Goal: Task Accomplishment & Management: Manage account settings

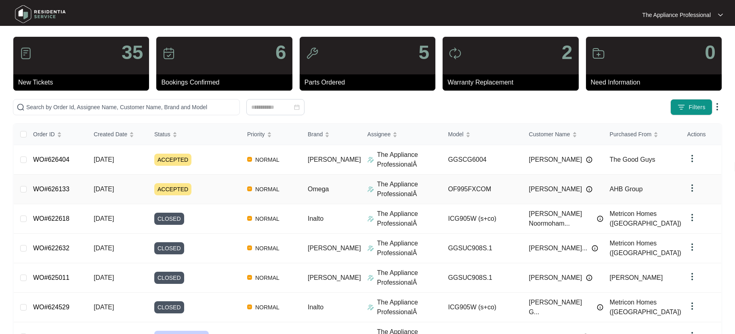
scroll to position [154, 0]
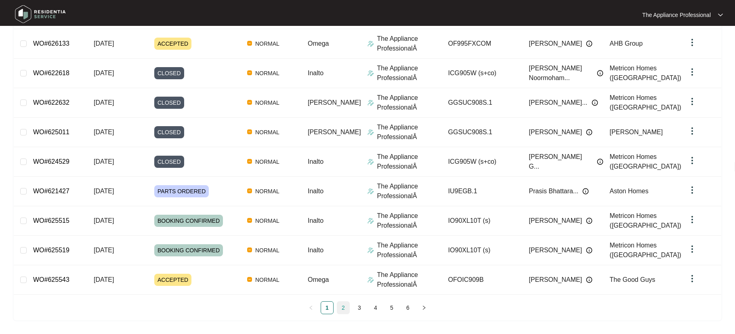
click at [341, 310] on link "2" at bounding box center [343, 307] width 12 height 12
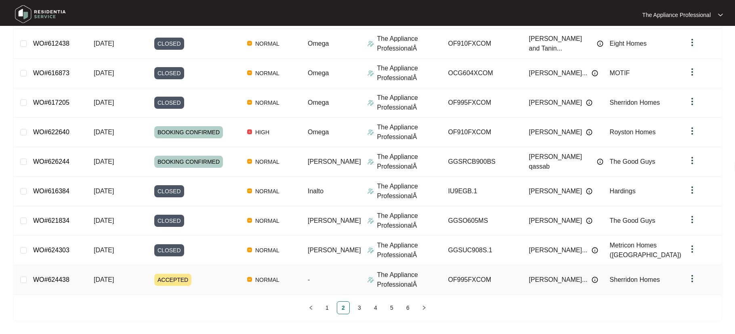
click at [191, 278] on span "ACCEPTED" at bounding box center [172, 280] width 37 height 12
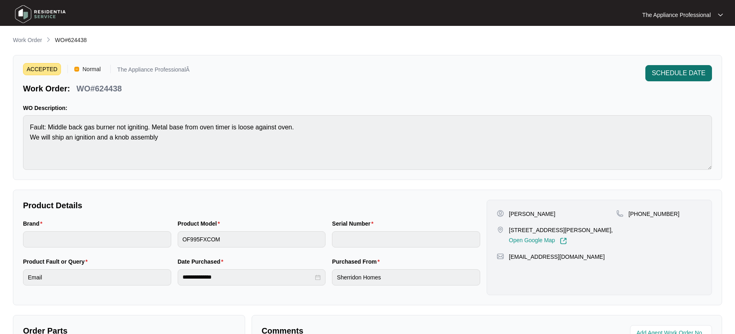
click at [675, 76] on span "SCHEDULE DATE" at bounding box center [679, 73] width 54 height 10
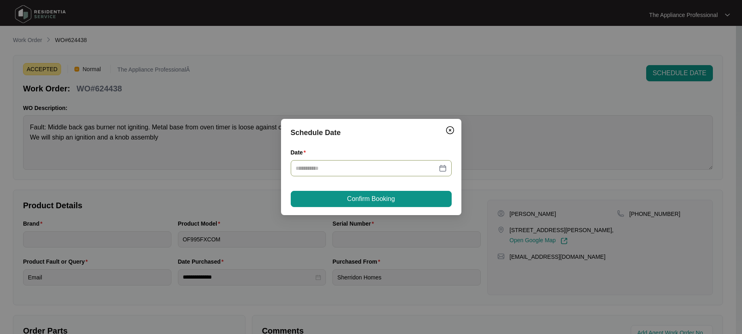
click at [443, 167] on div at bounding box center [370, 168] width 151 height 9
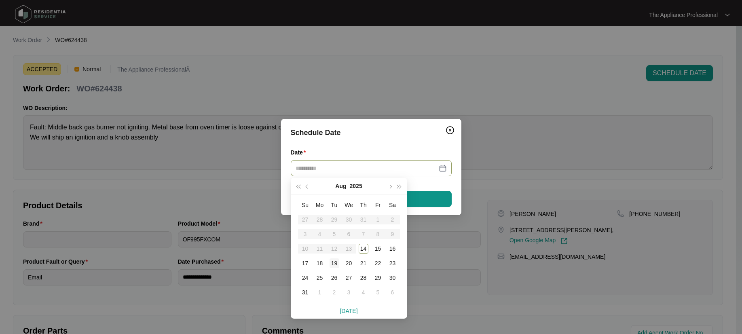
type input "**********"
click at [337, 266] on div "19" at bounding box center [334, 263] width 10 height 10
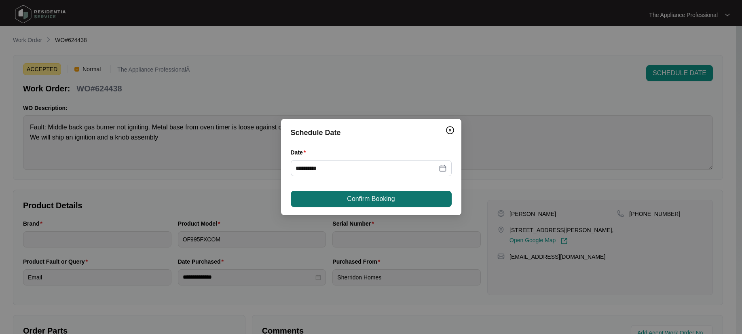
click at [360, 202] on span "Confirm Booking" at bounding box center [371, 199] width 48 height 10
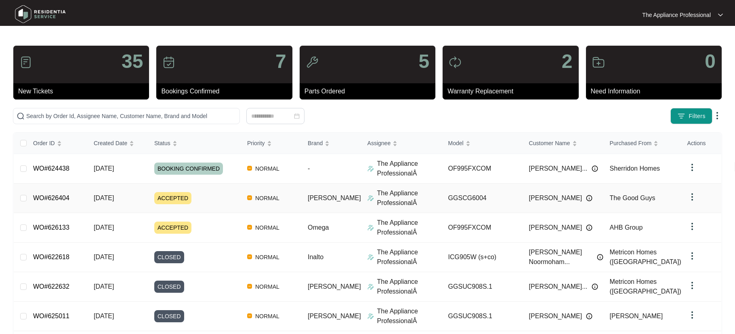
click at [192, 195] on span "ACCEPTED" at bounding box center [172, 198] width 37 height 12
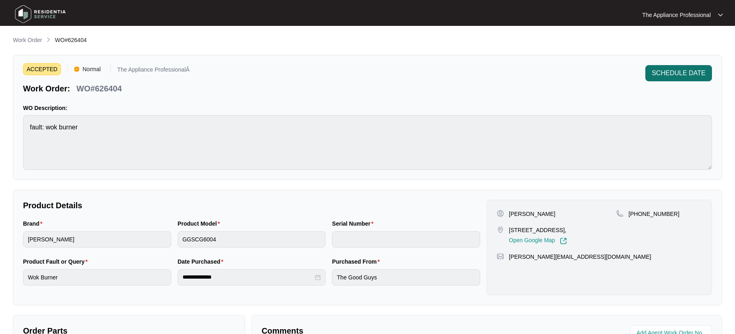
click at [699, 74] on span "SCHEDULE DATE" at bounding box center [679, 73] width 54 height 10
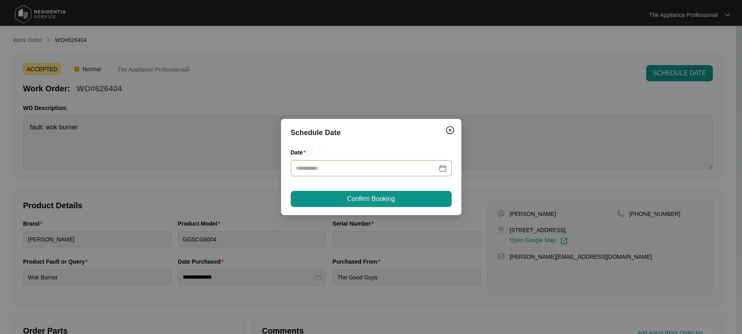
click at [439, 169] on div at bounding box center [370, 168] width 151 height 9
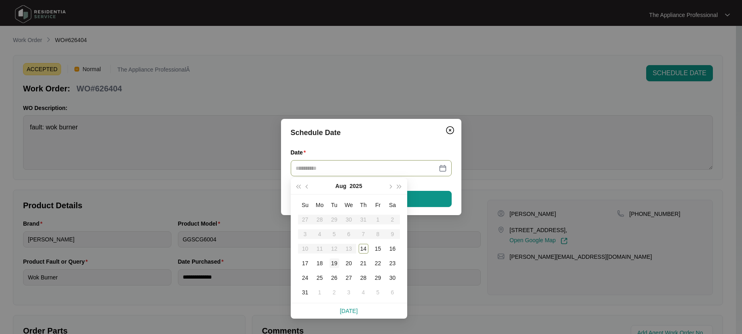
click at [332, 262] on div "19" at bounding box center [334, 263] width 10 height 10
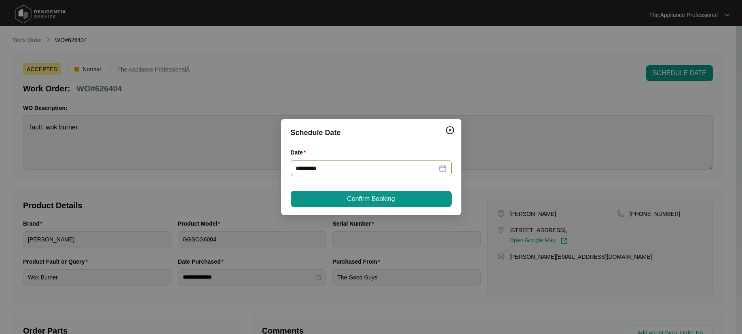
type input "**********"
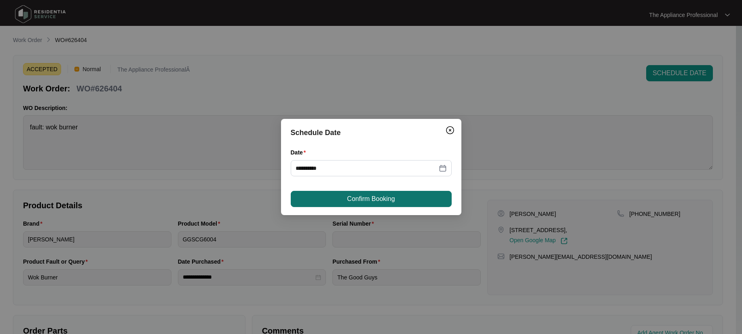
click at [365, 200] on span "Confirm Booking" at bounding box center [371, 199] width 48 height 10
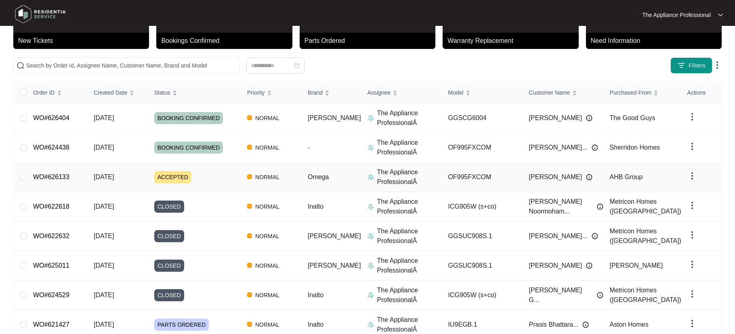
scroll to position [154, 0]
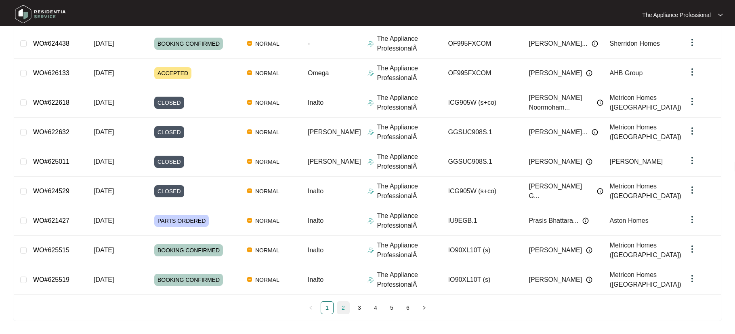
click at [343, 308] on link "2" at bounding box center [343, 307] width 12 height 12
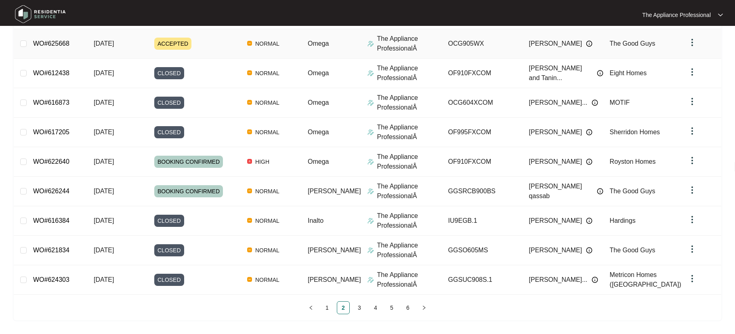
click at [185, 45] on span "ACCEPTED" at bounding box center [172, 44] width 37 height 12
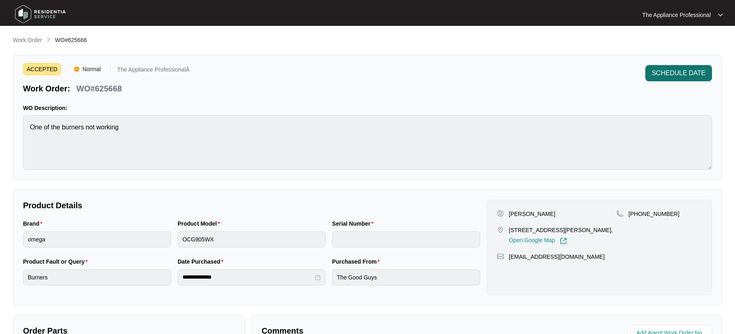
click at [668, 73] on span "SCHEDULE DATE" at bounding box center [679, 73] width 54 height 10
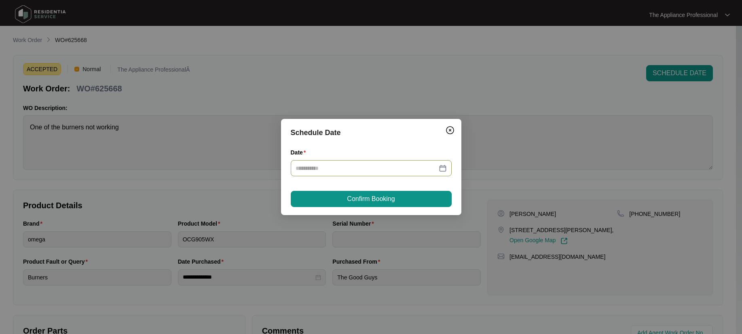
click at [443, 170] on div at bounding box center [370, 168] width 151 height 9
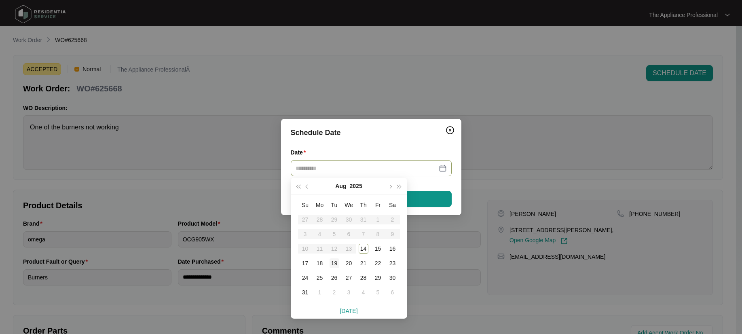
type input "**********"
click at [335, 267] on div "19" at bounding box center [334, 263] width 10 height 10
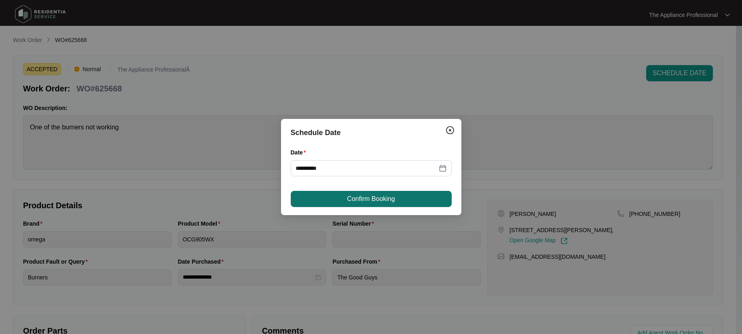
click at [371, 201] on span "Confirm Booking" at bounding box center [371, 199] width 48 height 10
